Goal: Task Accomplishment & Management: Use online tool/utility

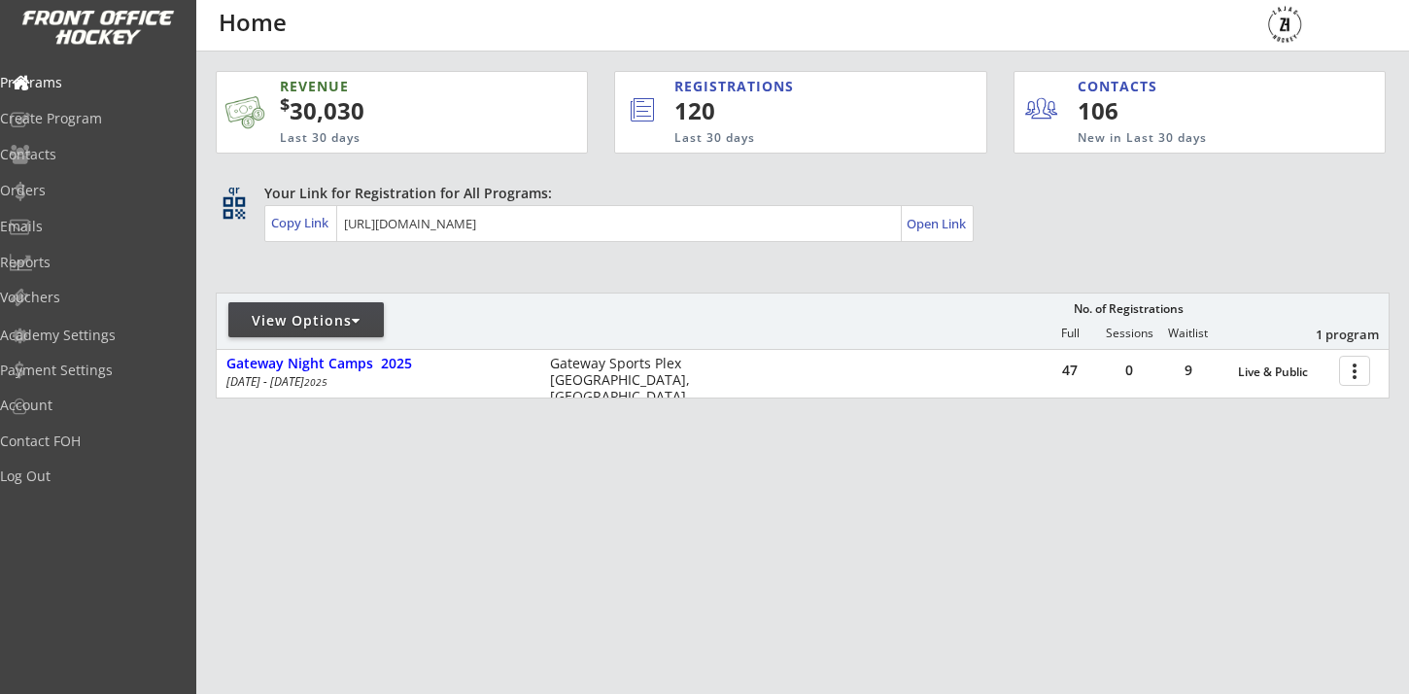
click at [360, 322] on div at bounding box center [356, 321] width 9 height 14
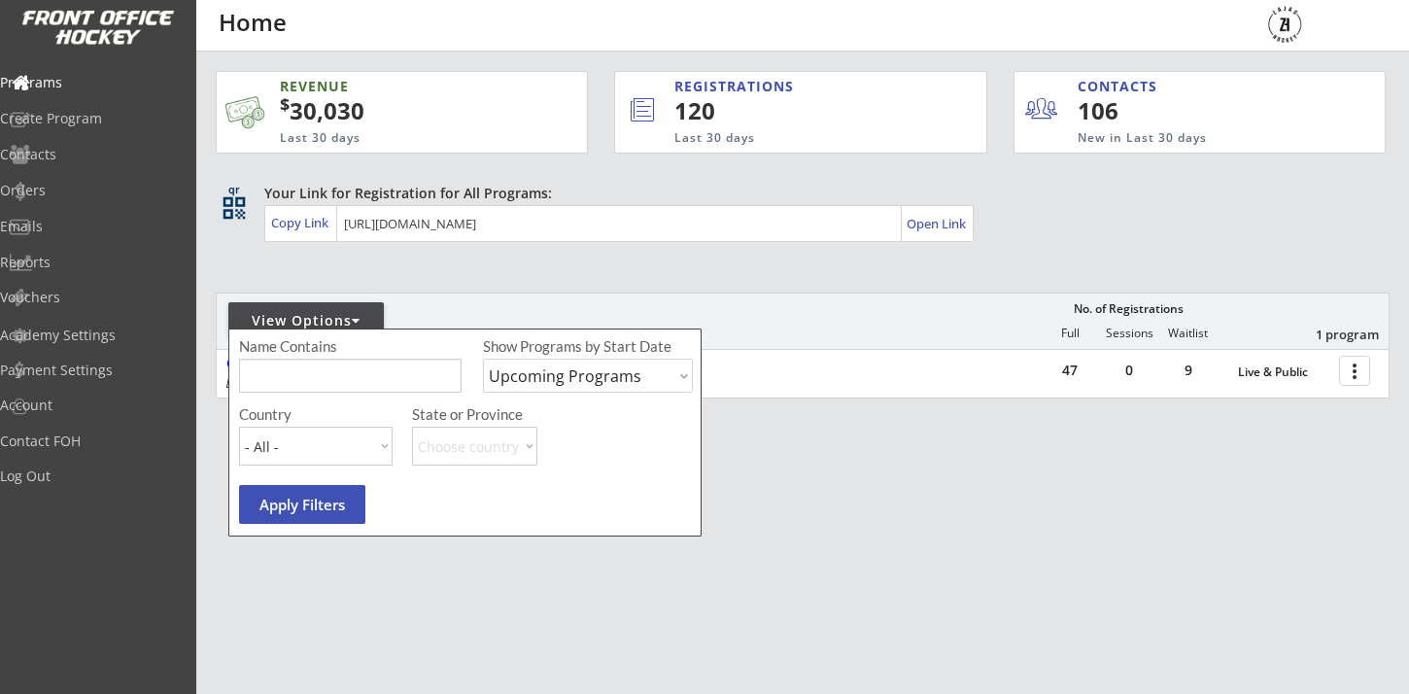
click at [541, 384] on select "Upcoming Programs Past Programs Specific Date Range" at bounding box center [588, 376] width 210 height 34
select select ""Past Programs""
click at [483, 359] on select "Upcoming Programs Past Programs Specific Date Range" at bounding box center [588, 376] width 210 height 34
click at [321, 504] on button "Apply Filters" at bounding box center [302, 504] width 126 height 39
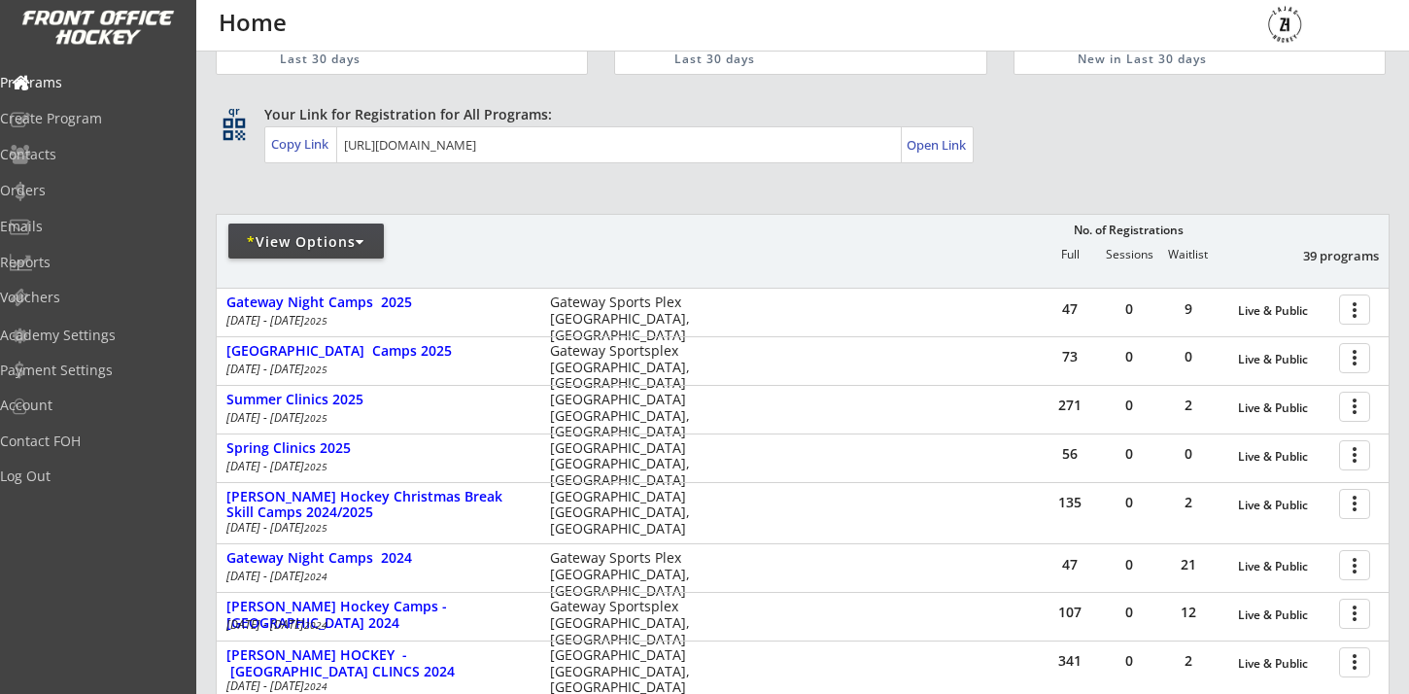
scroll to position [81, 0]
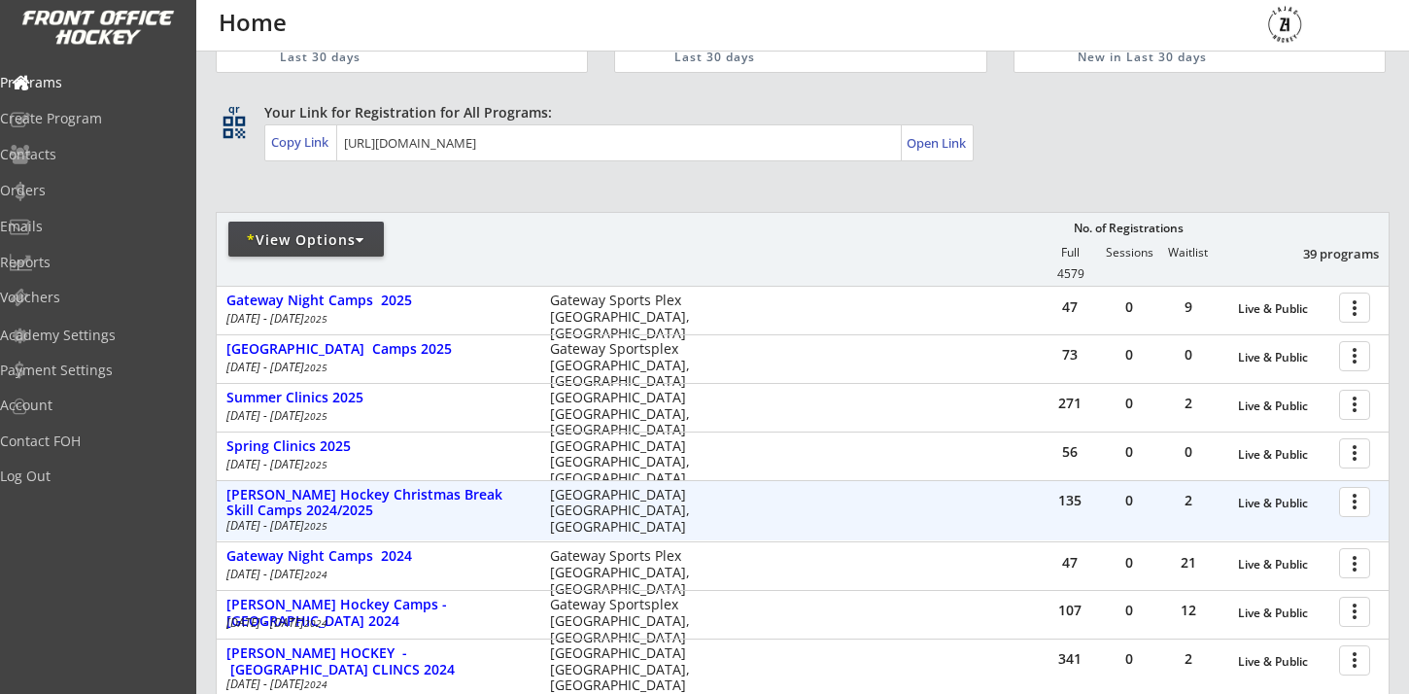
click at [1367, 499] on div at bounding box center [1358, 501] width 34 height 34
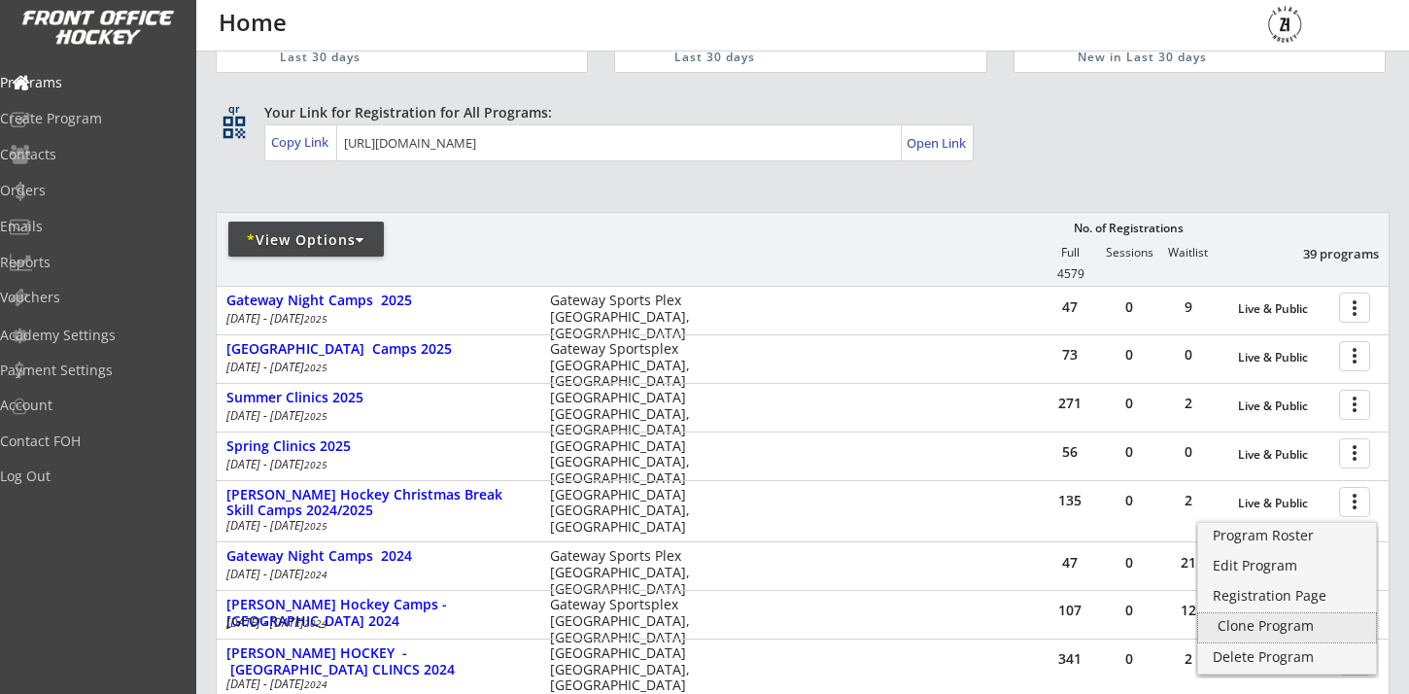
click at [1284, 624] on div "Clone Program" at bounding box center [1286, 626] width 139 height 14
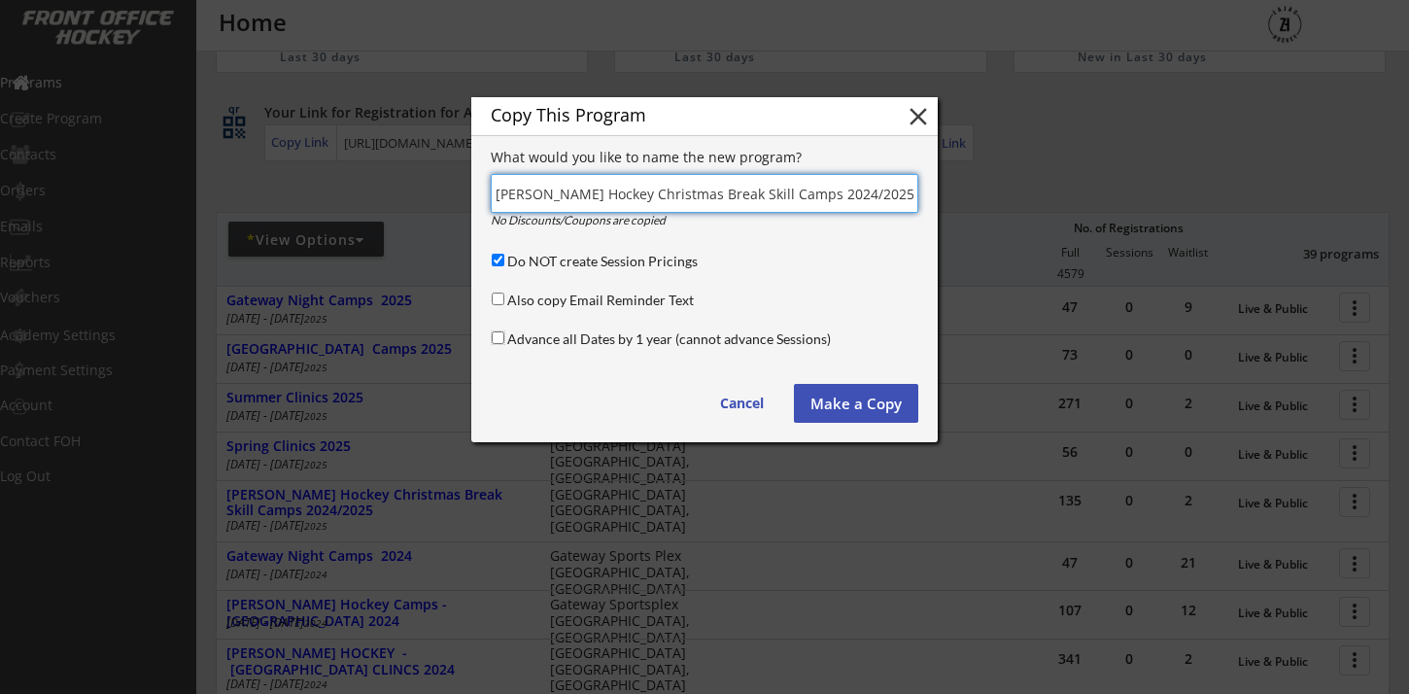
click at [495, 340] on input "Advance all Dates by 1 year (cannot advance Sessions)" at bounding box center [498, 337] width 13 height 13
checkbox input "true"
click at [794, 194] on input "input" at bounding box center [705, 193] width 428 height 39
click at [901, 197] on input "input" at bounding box center [705, 193] width 428 height 39
type input "[PERSON_NAME] Hockey Christmas Break Skill Camps 205/2026"
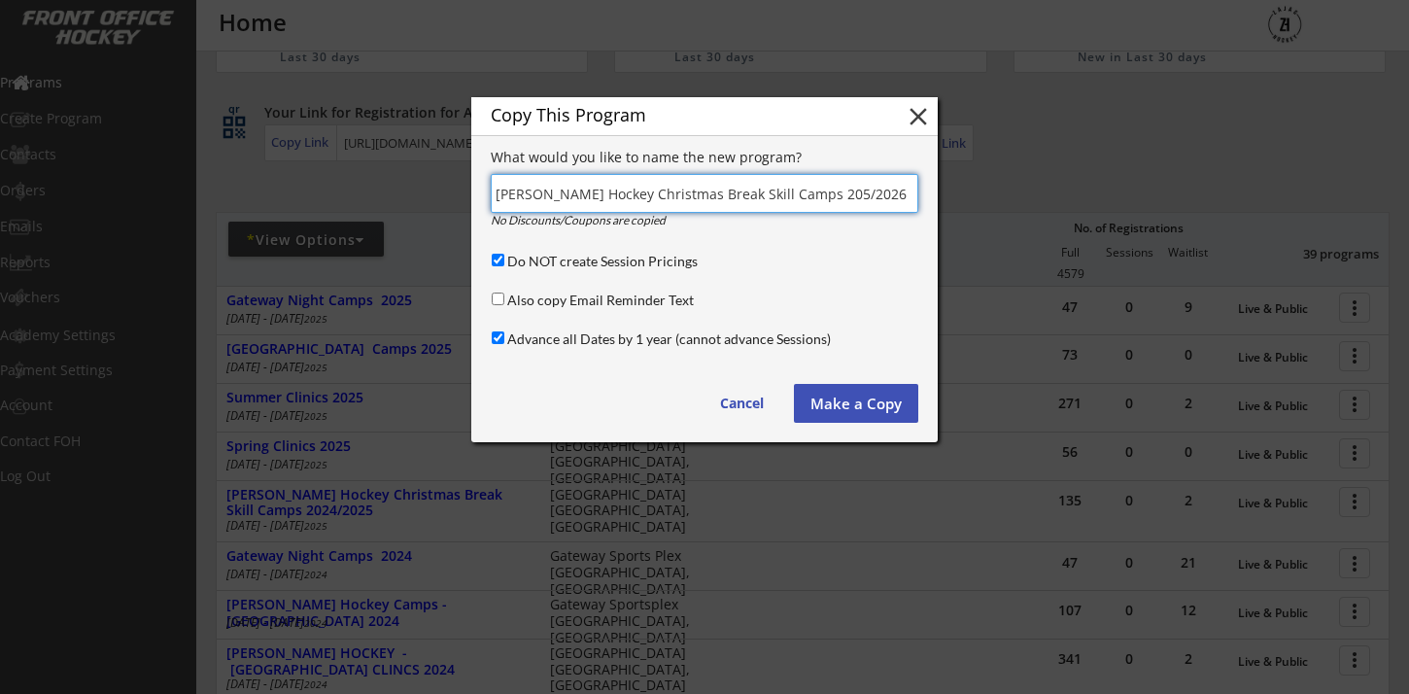
click at [870, 394] on button "Make a Copy" at bounding box center [856, 403] width 124 height 39
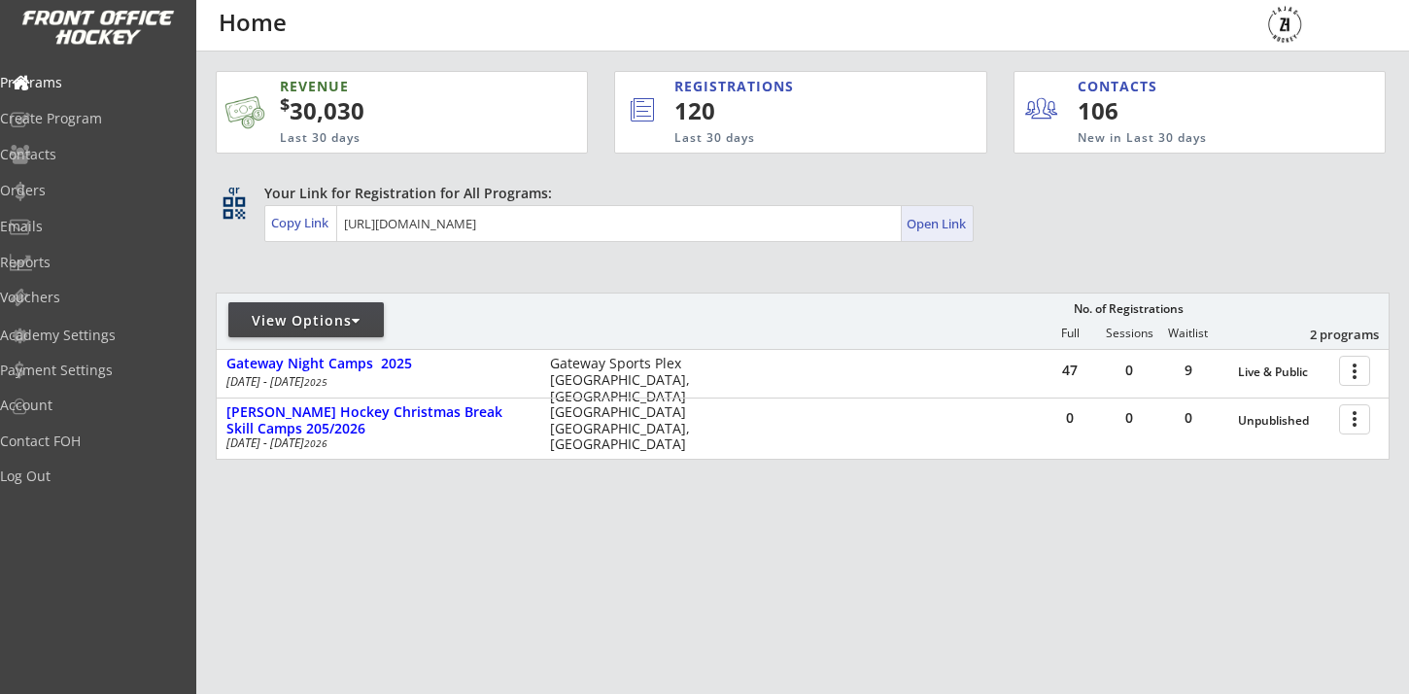
click at [954, 221] on div "Open Link" at bounding box center [937, 224] width 61 height 17
